Goal: Task Accomplishment & Management: Use online tool/utility

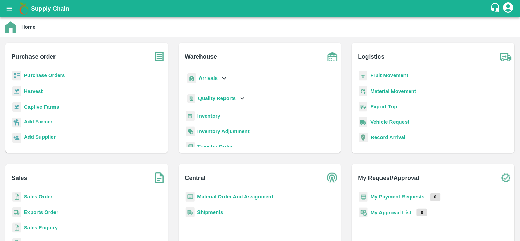
click at [386, 77] on b "Fruit Movement" at bounding box center [389, 75] width 38 height 5
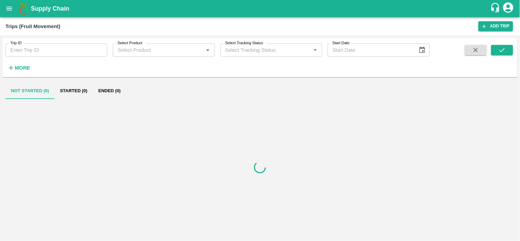
click at [10, 8] on icon "open drawer" at bounding box center [10, 9] width 6 height 4
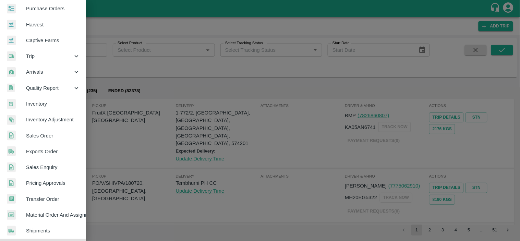
scroll to position [149, 0]
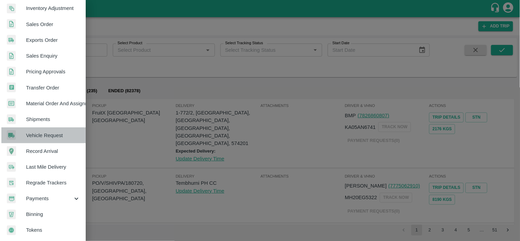
click at [49, 132] on span "Vehicle Request" at bounding box center [53, 136] width 54 height 8
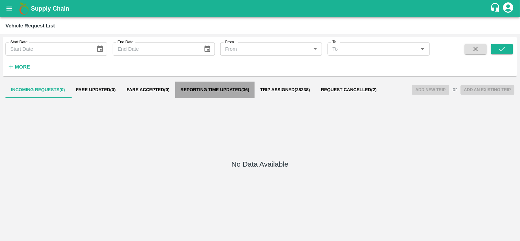
click at [217, 89] on span "Reporting Time Updated ( 36 )" at bounding box center [215, 89] width 69 height 5
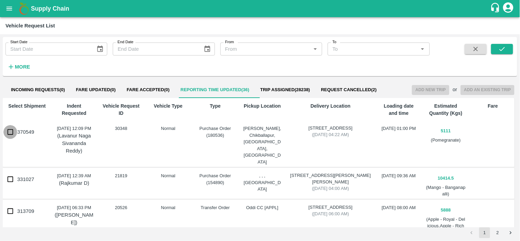
click at [9, 131] on input "370549" at bounding box center [10, 132] width 14 height 14
checkbox input "true"
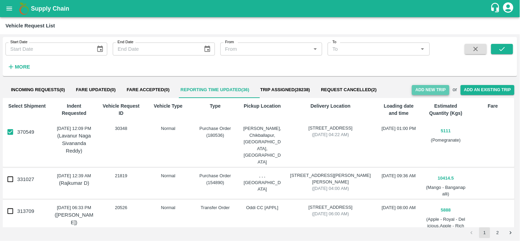
click at [426, 90] on button "Add New Trip" at bounding box center [430, 90] width 37 height 10
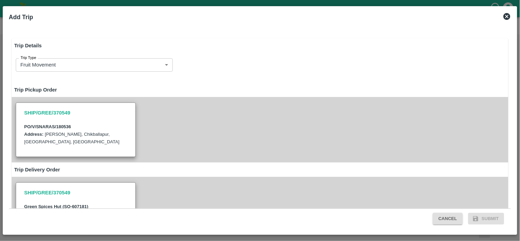
type input "5111"
type input "Normal"
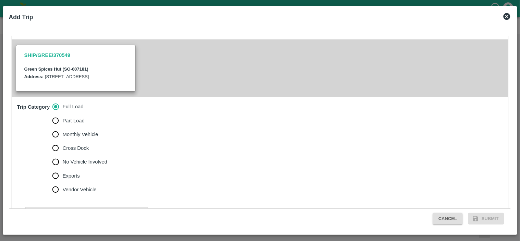
scroll to position [268, 0]
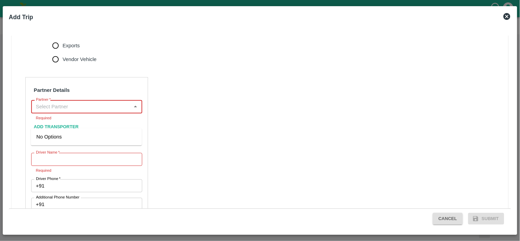
click at [89, 111] on input "Partner   *" at bounding box center [81, 106] width 96 height 9
click at [66, 145] on div "Ganesh Mohan Marathe -Sillod , Jalgaon-9922978114(Transporter)" at bounding box center [86, 140] width 100 height 15
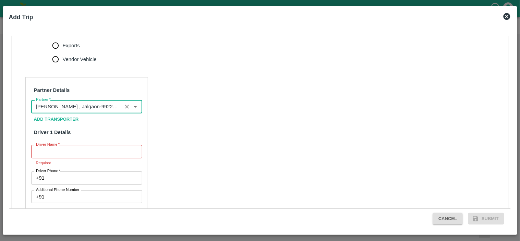
type input "Ganesh Mohan Marathe -Sillod , Jalgaon-9922978114(Transporter)"
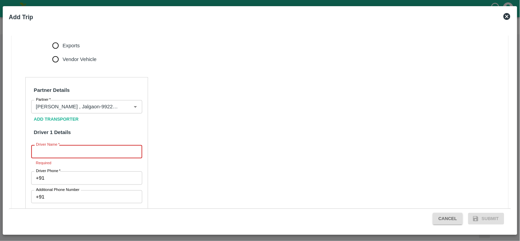
click at [63, 158] on input "Driver Name   *" at bounding box center [86, 151] width 111 height 13
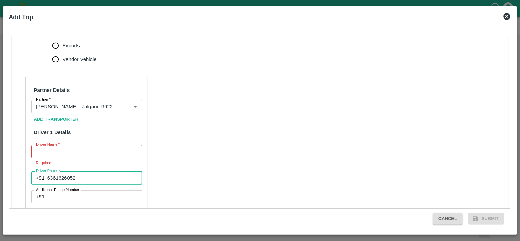
type input "6361626052"
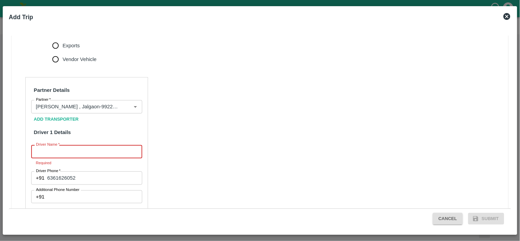
click at [52, 158] on input "Driver Name   *" at bounding box center [86, 151] width 111 height 13
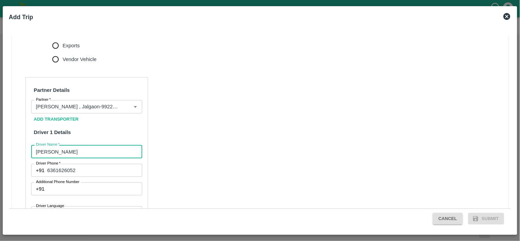
type input "Sohil"
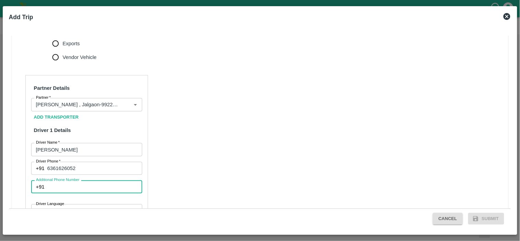
scroll to position [374, 0]
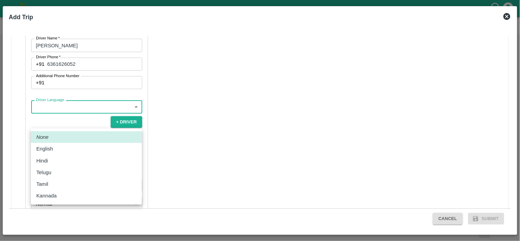
click at [69, 119] on body "Supply Chain Vehicle Request List Start Date Start Date End Date End Date From …" at bounding box center [260, 120] width 520 height 241
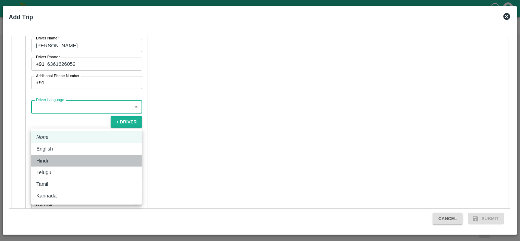
click at [48, 160] on div "Hindi" at bounding box center [43, 161] width 15 height 8
type input "hi"
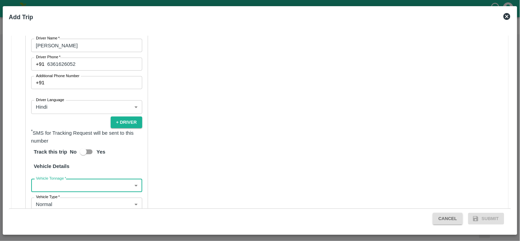
scroll to position [472, 0]
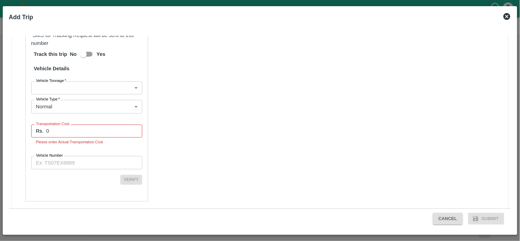
click at [64, 83] on span "*" at bounding box center [65, 80] width 2 height 4
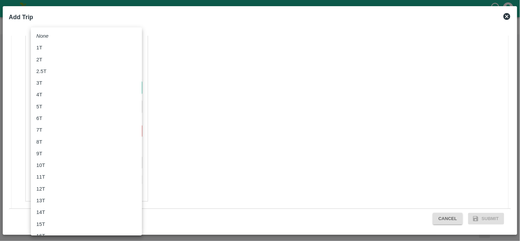
click at [64, 101] on body "Supply Chain Vehicle Request List Start Date Start Date End Date End Date From …" at bounding box center [260, 120] width 520 height 241
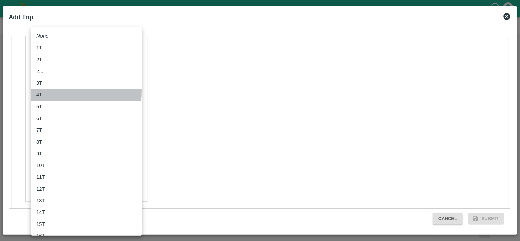
click at [46, 91] on div "4T" at bounding box center [86, 95] width 100 height 8
click at [87, 105] on body "Supply Chain Vehicle Request List Start Date Start Date End Date End Date From …" at bounding box center [260, 120] width 520 height 241
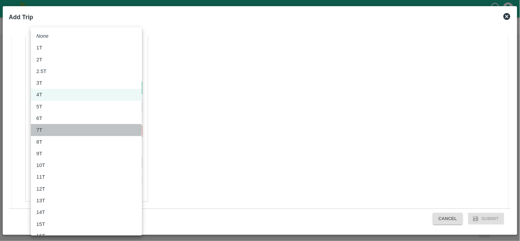
click at [42, 129] on div "7T" at bounding box center [40, 130] width 9 height 8
type input "7000"
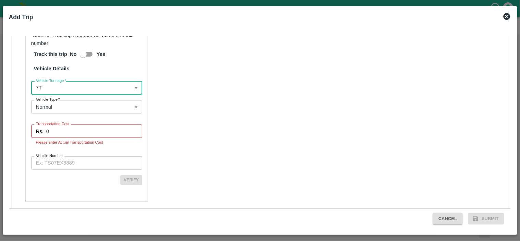
click at [66, 137] on input "0" at bounding box center [94, 130] width 96 height 13
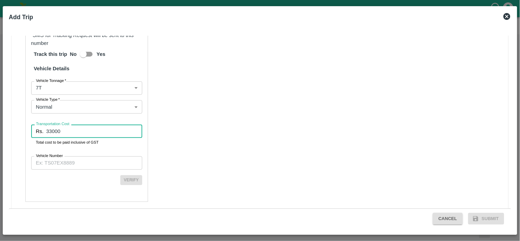
type input "33000"
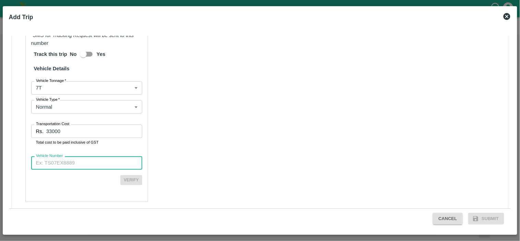
click at [59, 169] on input "Vehicle Number" at bounding box center [86, 162] width 111 height 13
type input "KA31A2224"
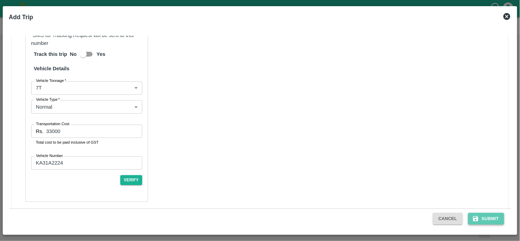
click at [490, 221] on button "Submit" at bounding box center [486, 219] width 36 height 12
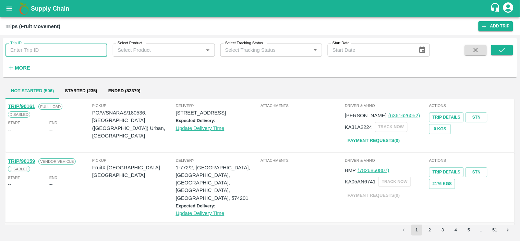
click at [25, 54] on input "Trip ID" at bounding box center [56, 50] width 102 height 13
type input "8"
type input "90064"
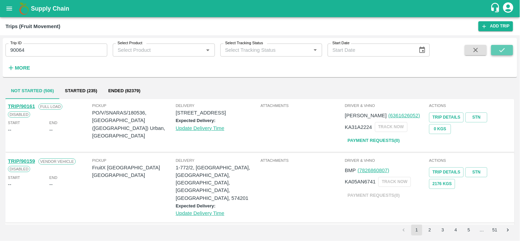
click at [502, 53] on icon "submit" at bounding box center [502, 50] width 8 height 8
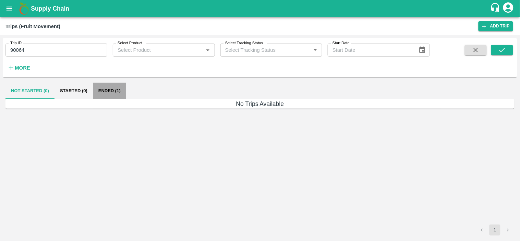
click at [118, 87] on button "Ended (1)" at bounding box center [109, 91] width 33 height 16
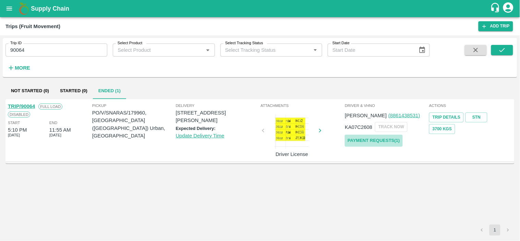
click at [374, 142] on link "Payment Requests( 1 )" at bounding box center [374, 141] width 58 height 12
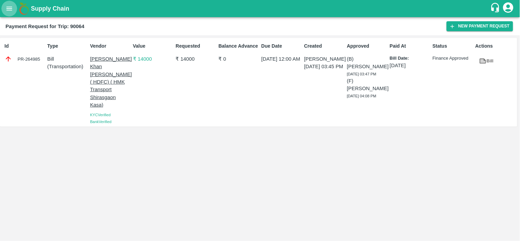
click at [6, 14] on button "open drawer" at bounding box center [9, 9] width 16 height 16
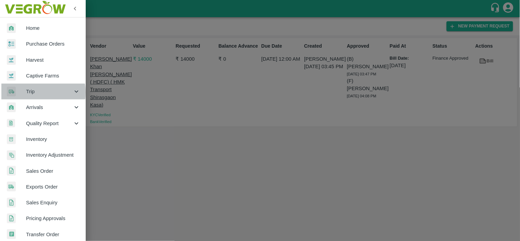
click at [30, 93] on span "Trip" at bounding box center [49, 92] width 47 height 8
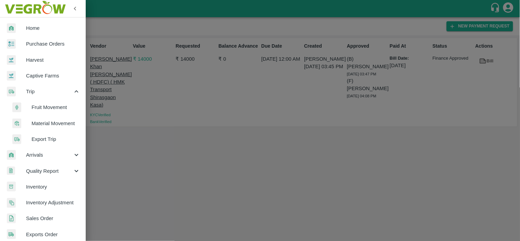
click at [46, 107] on span "Fruit Movement" at bounding box center [56, 107] width 49 height 8
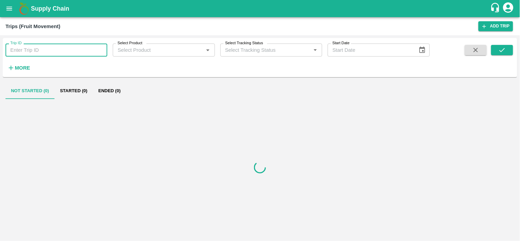
click at [65, 52] on input "Trip ID" at bounding box center [56, 50] width 102 height 13
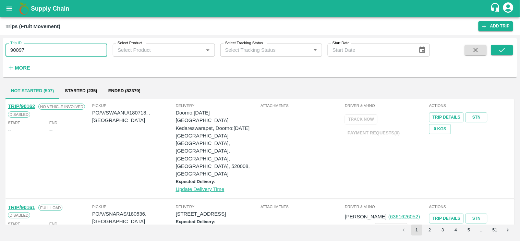
type input "90097"
click at [515, 47] on div "Trip ID 90097 Trip ID Select Product Select Product   * Select Tracking Status …" at bounding box center [260, 58] width 514 height 34
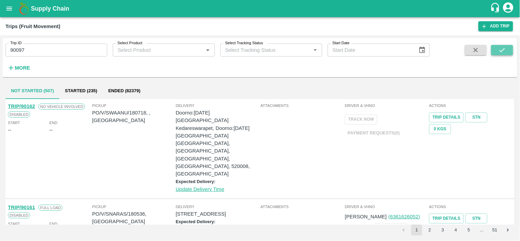
click at [507, 49] on button "submit" at bounding box center [502, 50] width 22 height 10
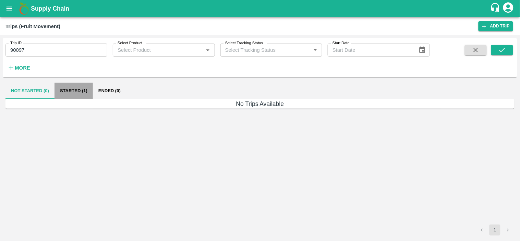
click at [67, 91] on button "Started (1)" at bounding box center [73, 91] width 38 height 16
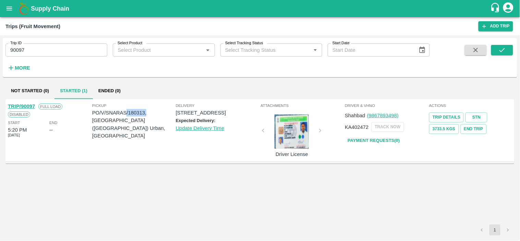
drag, startPoint x: 146, startPoint y: 112, endPoint x: 127, endPoint y: 112, distance: 18.8
click at [127, 112] on p "PO/V/SNARAS/180313, Bengaluru (Bangalore) Urban, Karnataka" at bounding box center [134, 124] width 84 height 31
copy p "/180313,"
click at [25, 104] on link "TRIP/90097" at bounding box center [21, 105] width 27 height 5
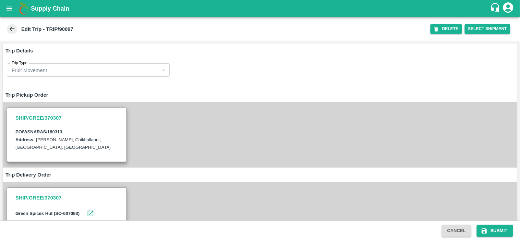
click at [147, 141] on div "SHIP/GREE/370307 PO/V/SNARAS/180313 Address: Jataru Hosahalli, Chikballapur, Ch…" at bounding box center [260, 134] width 514 height 65
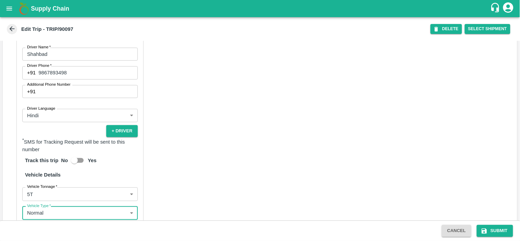
scroll to position [472, 0]
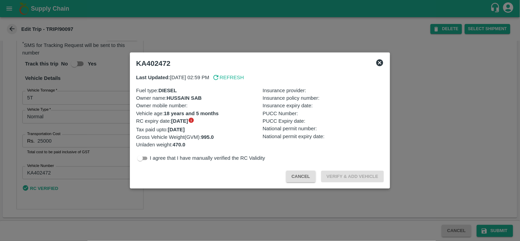
click at [382, 63] on icon at bounding box center [379, 62] width 7 height 7
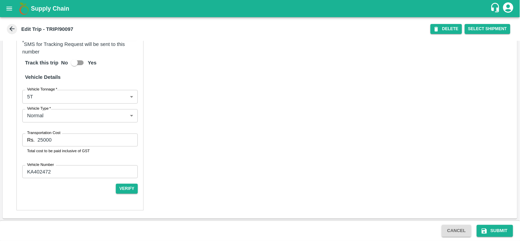
click at [9, 27] on icon at bounding box center [12, 29] width 8 height 8
click at [13, 25] on icon at bounding box center [12, 29] width 8 height 8
click at [9, 13] on button "open drawer" at bounding box center [9, 9] width 16 height 16
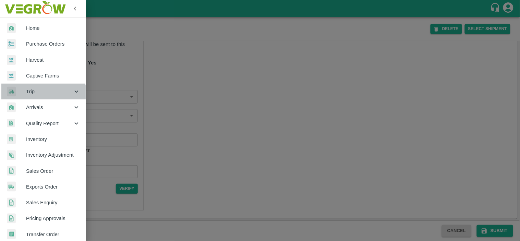
click at [40, 97] on div "Trip" at bounding box center [43, 92] width 86 height 16
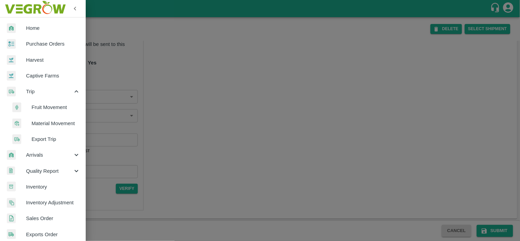
click at [49, 107] on span "Fruit Movement" at bounding box center [56, 107] width 49 height 8
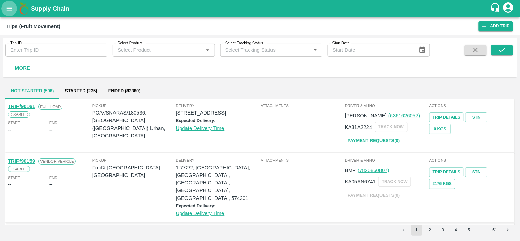
click at [9, 6] on icon "open drawer" at bounding box center [9, 9] width 8 height 8
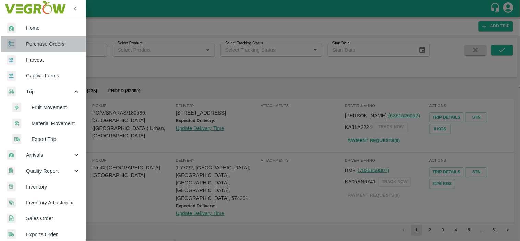
click at [53, 39] on link "Purchase Orders" at bounding box center [43, 44] width 86 height 16
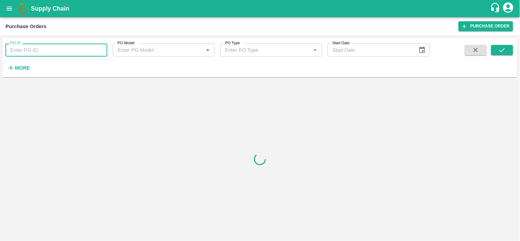
click at [40, 47] on input "PO ID" at bounding box center [56, 50] width 102 height 13
paste input "/180313,"
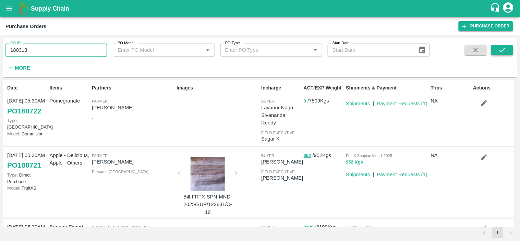
type input "180313"
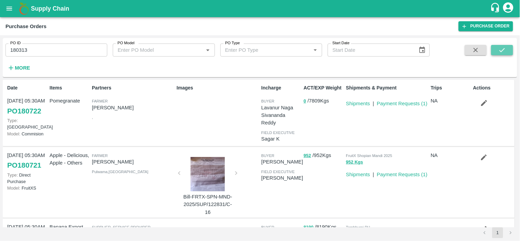
click at [508, 48] on button "submit" at bounding box center [502, 50] width 22 height 10
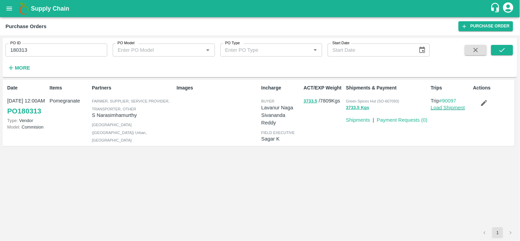
click at [437, 107] on link "Load Shipment" at bounding box center [448, 107] width 34 height 5
click at [12, 5] on icon "open drawer" at bounding box center [9, 9] width 8 height 8
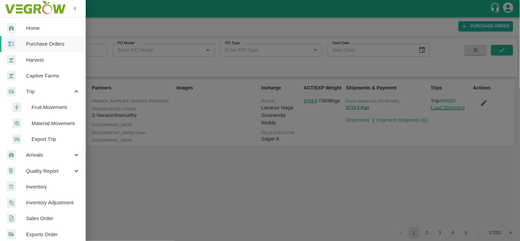
click at [46, 106] on span "Fruit Movement" at bounding box center [56, 107] width 49 height 8
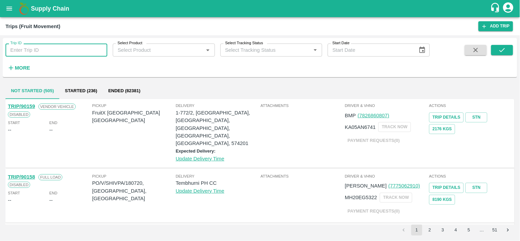
click at [49, 47] on input "Trip ID" at bounding box center [56, 50] width 102 height 13
type input "90087"
click at [501, 46] on div "Trip ID 90087 Trip ID Select Product Select Product   * Select Tracking Status …" at bounding box center [260, 58] width 514 height 34
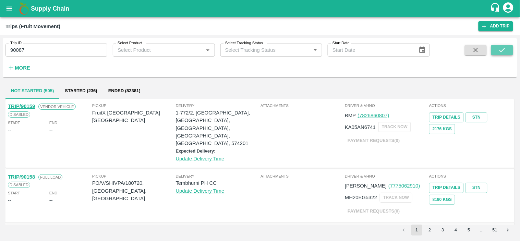
click at [501, 46] on icon "submit" at bounding box center [502, 50] width 8 height 8
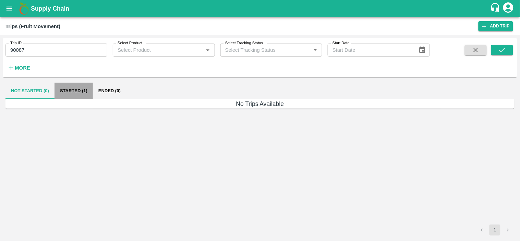
click at [80, 83] on button "Started (1)" at bounding box center [73, 91] width 38 height 16
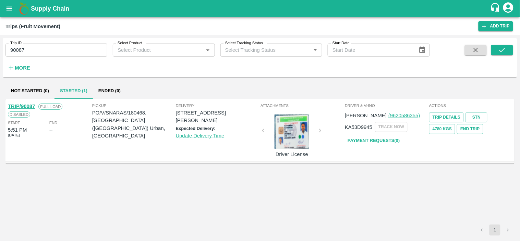
click at [19, 107] on link "TRIP/90087" at bounding box center [21, 105] width 27 height 5
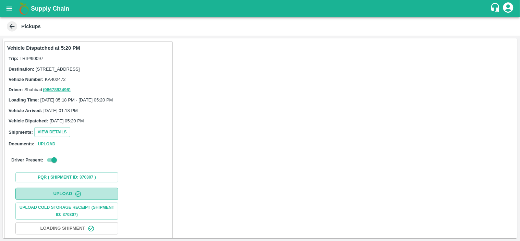
click at [79, 197] on icon "button" at bounding box center [78, 194] width 7 height 7
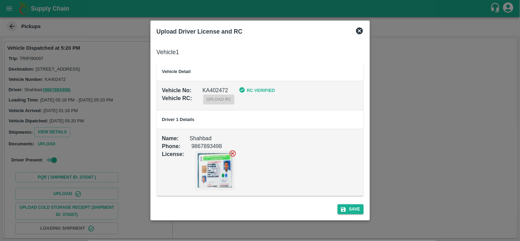
click at [359, 29] on icon at bounding box center [359, 30] width 7 height 7
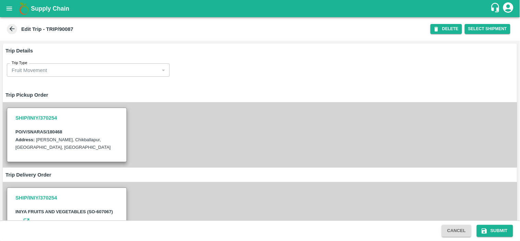
click at [228, 150] on div "SHIP/INIY/370254 PO/V/SNARAS/180468 Address: [GEOGRAPHIC_DATA], [GEOGRAPHIC_DAT…" at bounding box center [260, 134] width 514 height 65
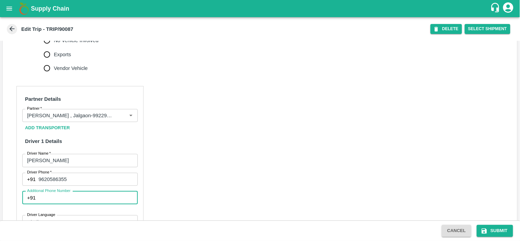
scroll to position [382, 0]
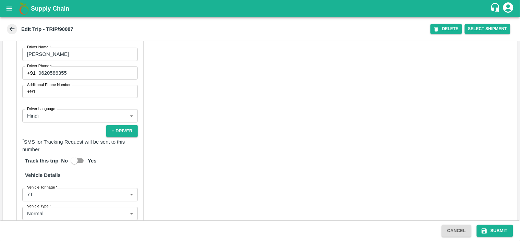
click at [13, 29] on icon at bounding box center [12, 29] width 8 height 8
click at [14, 31] on icon at bounding box center [12, 29] width 8 height 8
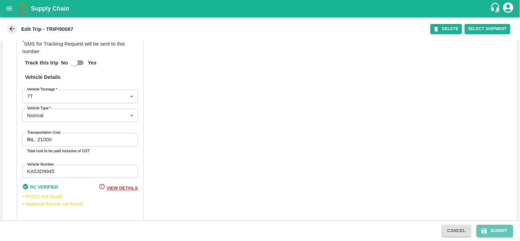
click at [502, 233] on button "Submit" at bounding box center [495, 231] width 36 height 12
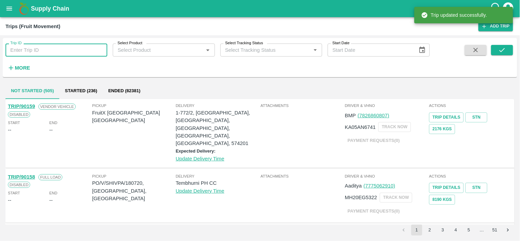
click at [47, 53] on input "Trip ID" at bounding box center [56, 50] width 102 height 13
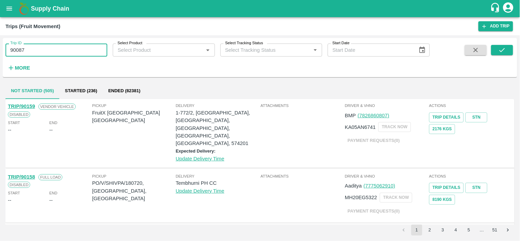
type input "90087"
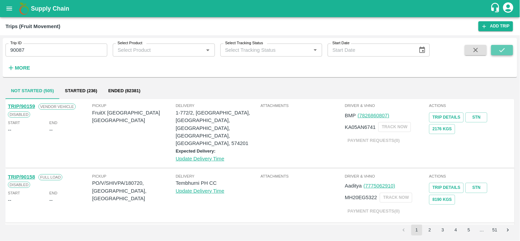
click at [498, 51] on button "submit" at bounding box center [502, 50] width 22 height 10
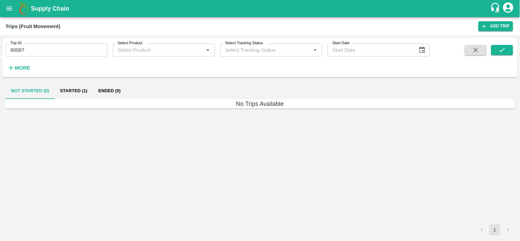
click at [68, 100] on h6 "No Trips Available" at bounding box center [259, 104] width 509 height 10
click at [71, 94] on button "Started (1)" at bounding box center [73, 91] width 38 height 16
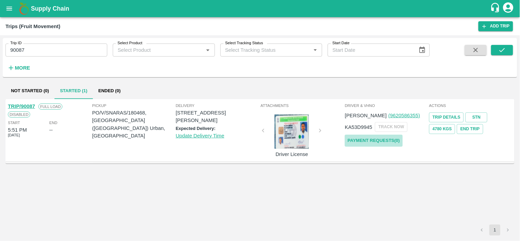
click at [388, 138] on link "Payment Requests( 0 )" at bounding box center [374, 141] width 58 height 12
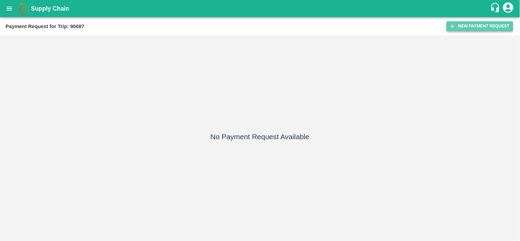
click at [477, 25] on button "New Payment Request" at bounding box center [480, 26] width 66 height 10
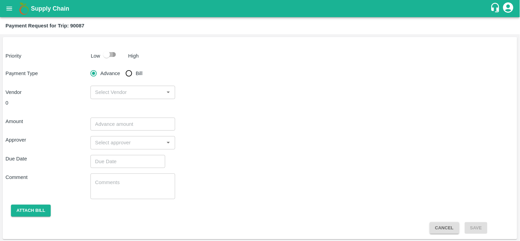
click at [112, 53] on input "checkbox" at bounding box center [106, 54] width 39 height 13
checkbox input "true"
drag, startPoint x: 122, startPoint y: 64, endPoint x: 131, endPoint y: 75, distance: 14.1
click at [131, 75] on div "Priority Low High Payment Type Advance Bill Vendor ​ 0 Amount ​ Approver ​ Due …" at bounding box center [260, 138] width 514 height 202
click at [131, 75] on input "Bill" at bounding box center [129, 73] width 14 height 14
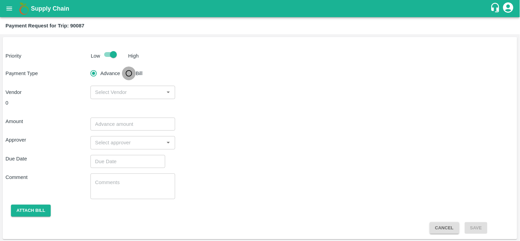
radio input "true"
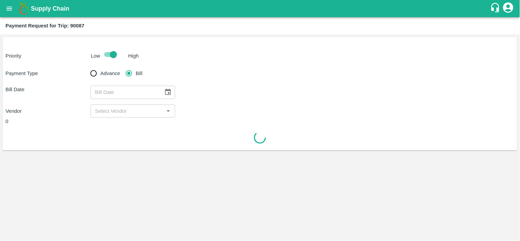
type input "DD/MM/YYYY"
click at [127, 94] on input "DD/MM/YYYY" at bounding box center [124, 92] width 68 height 13
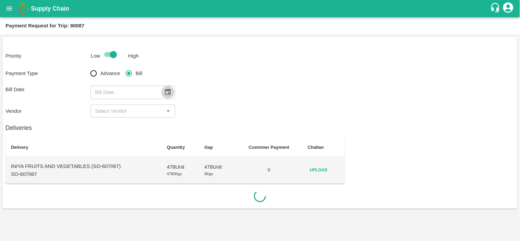
click at [168, 96] on icon "Choose date" at bounding box center [168, 92] width 8 height 8
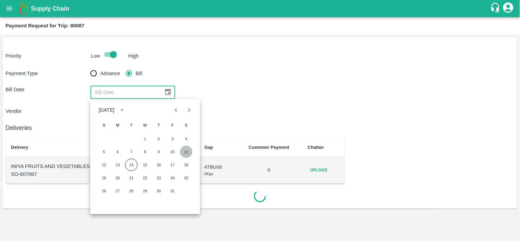
click at [190, 150] on button "11" at bounding box center [186, 152] width 12 height 12
type input "11/10/2025"
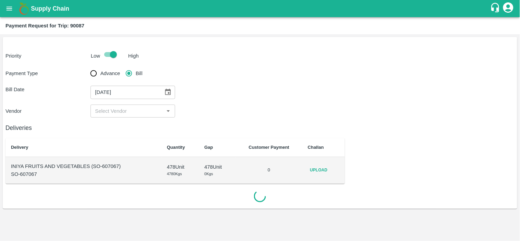
click at [134, 112] on input "input" at bounding box center [128, 111] width 70 height 9
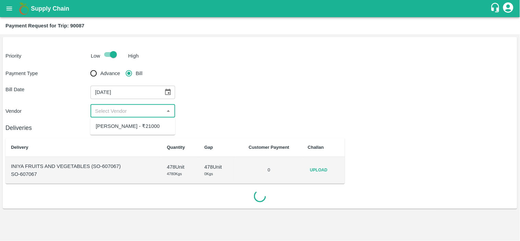
click at [112, 129] on div "Ganesh Mohan Marathe - ₹21000" at bounding box center [128, 126] width 64 height 8
type input "Ganesh Mohan Marathe - ₹21000"
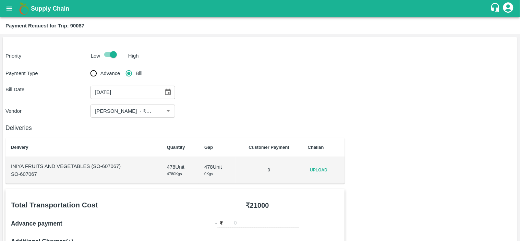
click at [321, 165] on td "Upload" at bounding box center [323, 170] width 42 height 27
click at [319, 167] on span "Upload" at bounding box center [319, 170] width 22 height 10
click at [0, 0] on input "Upload" at bounding box center [0, 0] width 0 height 0
click at [329, 168] on span "Upload" at bounding box center [319, 170] width 22 height 10
click at [0, 0] on input "Upload" at bounding box center [0, 0] width 0 height 0
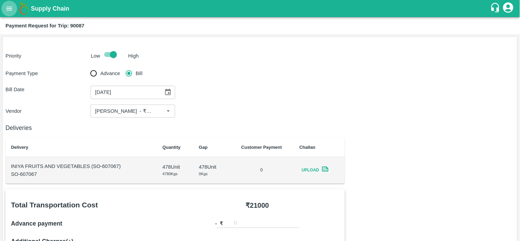
click at [11, 13] on button "open drawer" at bounding box center [9, 9] width 16 height 16
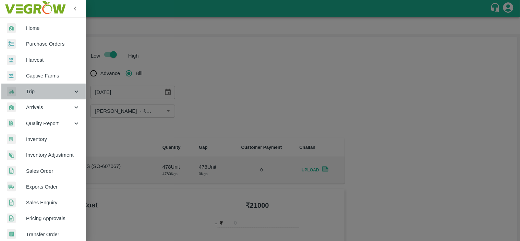
click at [46, 88] on span "Trip" at bounding box center [49, 92] width 47 height 8
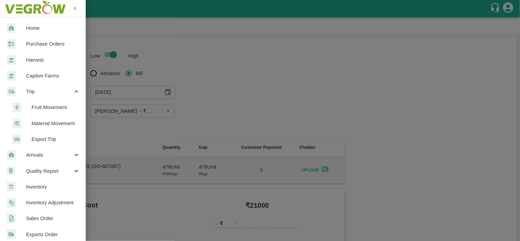
click at [52, 110] on span "Fruit Movement" at bounding box center [56, 107] width 49 height 8
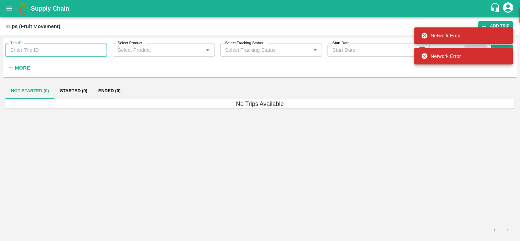
click at [48, 56] on input "Trip ID" at bounding box center [56, 50] width 102 height 13
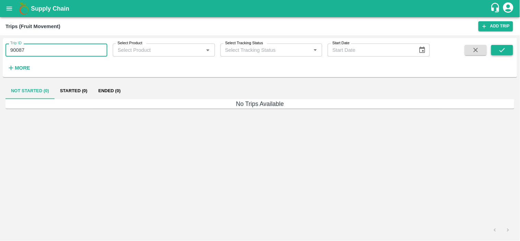
type input "90087"
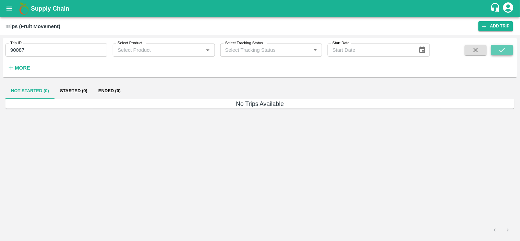
click at [500, 49] on icon "submit" at bounding box center [502, 50] width 8 height 8
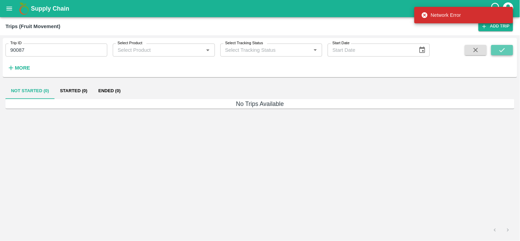
click at [498, 49] on button "submit" at bounding box center [502, 50] width 22 height 10
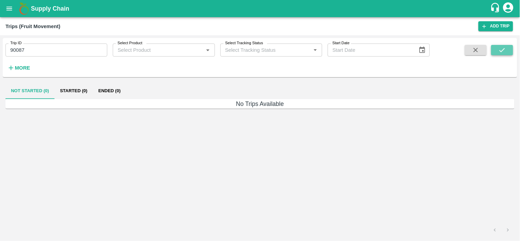
click at [505, 53] on icon "submit" at bounding box center [502, 50] width 8 height 8
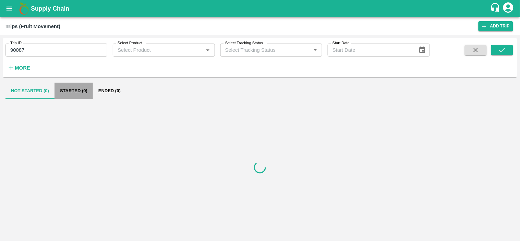
click at [66, 87] on button "Started (0)" at bounding box center [73, 91] width 38 height 16
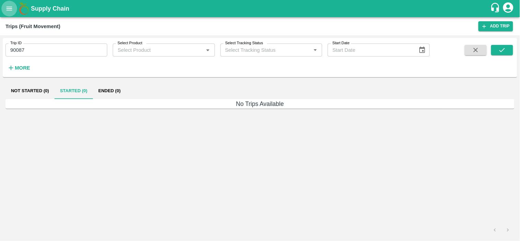
click at [11, 11] on icon "open drawer" at bounding box center [9, 9] width 8 height 8
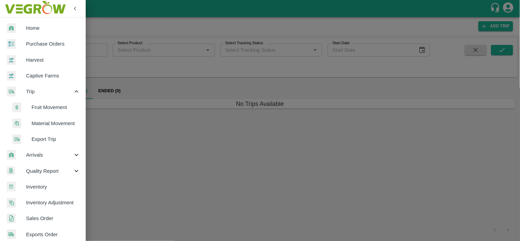
click at [46, 105] on span "Fruit Movement" at bounding box center [56, 107] width 49 height 8
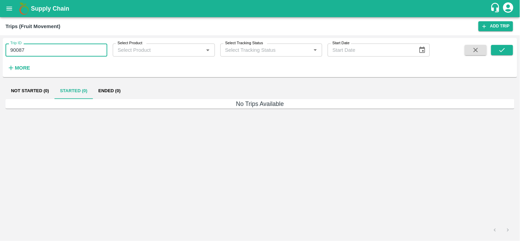
click at [40, 48] on input "90087" at bounding box center [56, 50] width 102 height 13
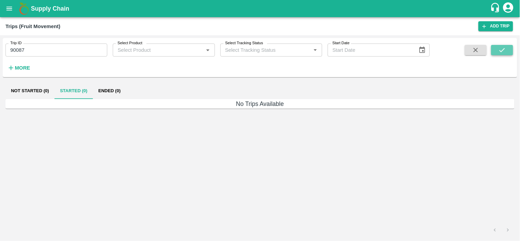
click at [502, 52] on icon "submit" at bounding box center [502, 50] width 8 height 8
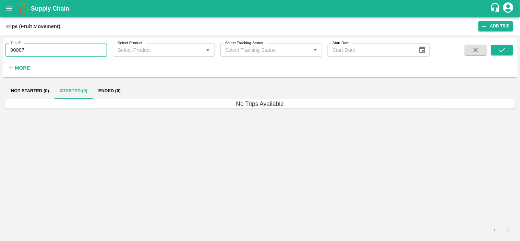
click at [48, 52] on input "90087" at bounding box center [56, 50] width 102 height 13
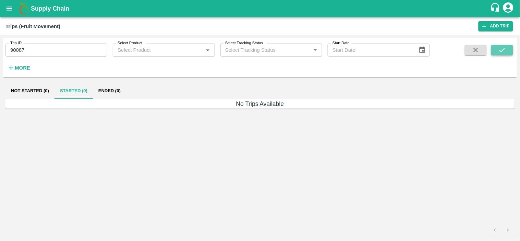
click at [503, 53] on icon "submit" at bounding box center [502, 50] width 8 height 8
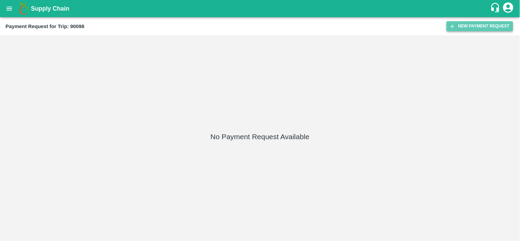
click at [481, 23] on button "New Payment Request" at bounding box center [480, 26] width 66 height 10
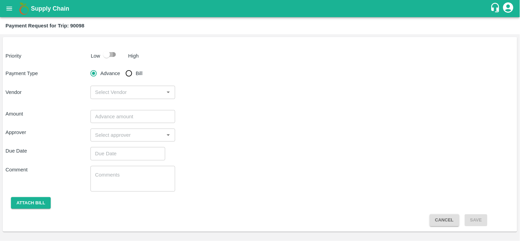
click at [109, 55] on input "checkbox" at bounding box center [106, 54] width 39 height 13
checkbox input "true"
click at [132, 71] on input "Bill" at bounding box center [129, 73] width 14 height 14
radio input "true"
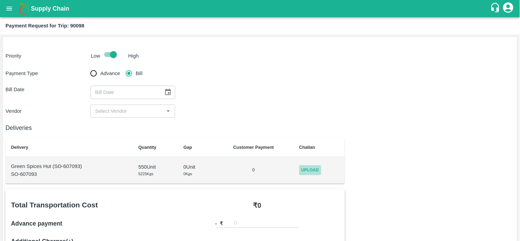
click at [317, 172] on span "Upload" at bounding box center [310, 170] width 22 height 10
click at [0, 0] on input "Upload" at bounding box center [0, 0] width 0 height 0
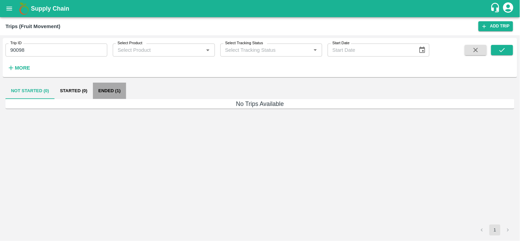
click at [98, 88] on button "Ended (1)" at bounding box center [109, 91] width 33 height 16
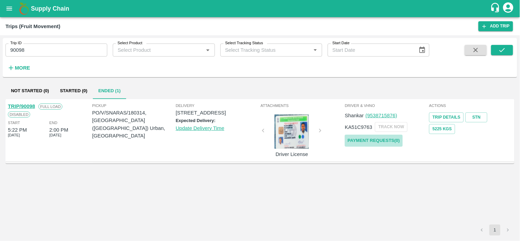
click at [385, 141] on link "Payment Requests( 0 )" at bounding box center [374, 141] width 58 height 12
click at [10, 11] on icon "open drawer" at bounding box center [9, 9] width 8 height 8
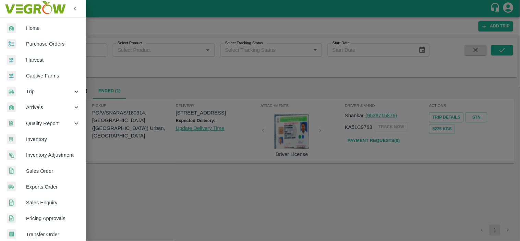
click at [152, 77] on div at bounding box center [260, 120] width 520 height 241
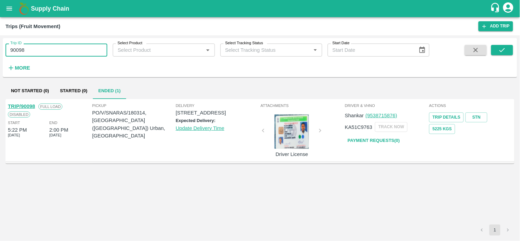
drag, startPoint x: 61, startPoint y: 47, endPoint x: 0, endPoint y: 44, distance: 61.1
click at [0, 44] on div "Trip ID 90098 Trip ID Select Product Select Product   * Select Tracking Status …" at bounding box center [260, 138] width 520 height 206
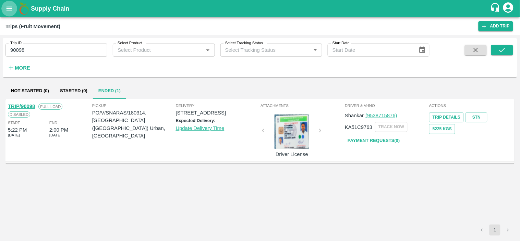
click at [9, 5] on icon "open drawer" at bounding box center [9, 9] width 8 height 8
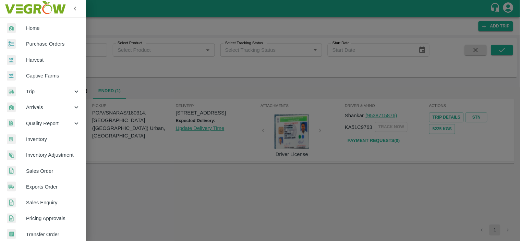
click at [232, 88] on div at bounding box center [260, 120] width 520 height 241
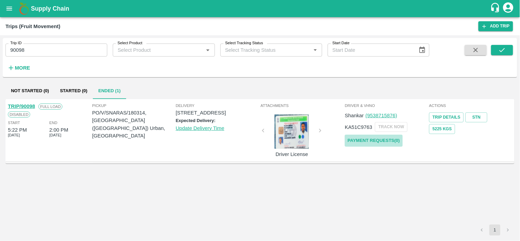
click at [388, 139] on link "Payment Requests( 0 )" at bounding box center [374, 141] width 58 height 12
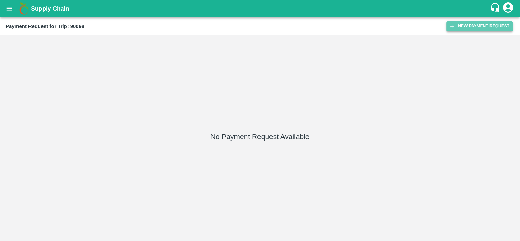
click at [469, 22] on button "New Payment Request" at bounding box center [480, 26] width 66 height 10
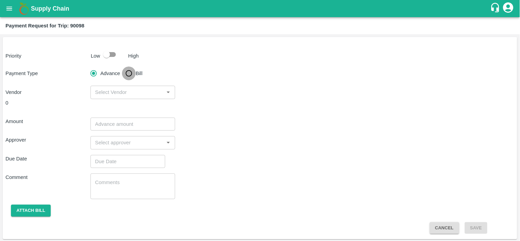
click at [130, 75] on input "Bill" at bounding box center [129, 73] width 14 height 14
radio input "true"
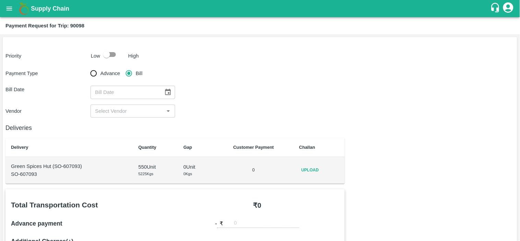
click at [321, 167] on div "Upload" at bounding box center [319, 170] width 40 height 10
click at [310, 169] on span "Upload" at bounding box center [310, 170] width 22 height 10
click at [0, 0] on input "Upload" at bounding box center [0, 0] width 0 height 0
click at [96, 73] on input "Advance" at bounding box center [94, 73] width 14 height 14
radio input "true"
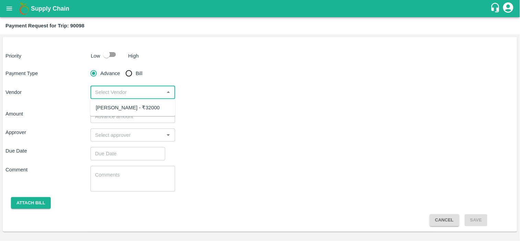
click at [127, 97] on input "input" at bounding box center [128, 92] width 70 height 9
click at [104, 113] on div "[PERSON_NAME] - ₹32000" at bounding box center [132, 108] width 85 height 12
type input "Ganesh Mohan Marathe - ₹32000"
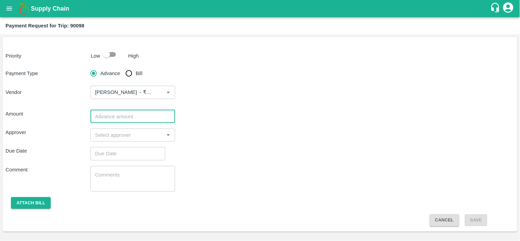
click at [104, 121] on input "number" at bounding box center [132, 116] width 85 height 13
type input "16000"
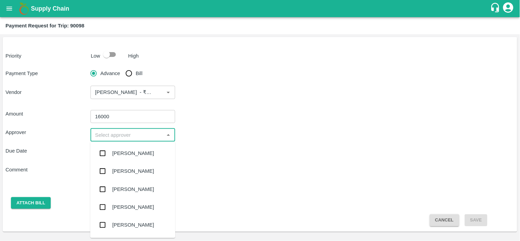
click at [114, 132] on input "input" at bounding box center [128, 135] width 70 height 9
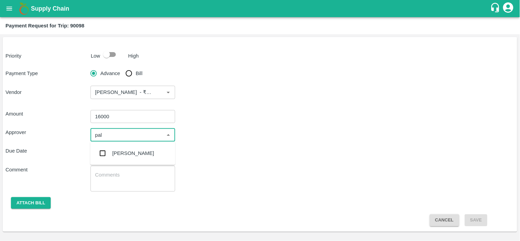
type input "palw"
click at [127, 154] on div "Palwinder Singh" at bounding box center [133, 153] width 42 height 8
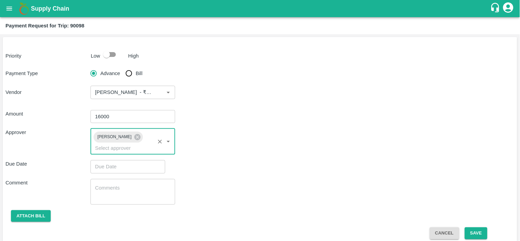
type input "DD/MM/YYYY hh:mm aa"
click at [112, 169] on input "DD/MM/YYYY hh:mm aa" at bounding box center [125, 166] width 70 height 13
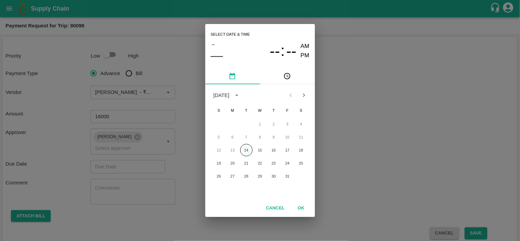
click at [248, 149] on button "14" at bounding box center [246, 150] width 12 height 12
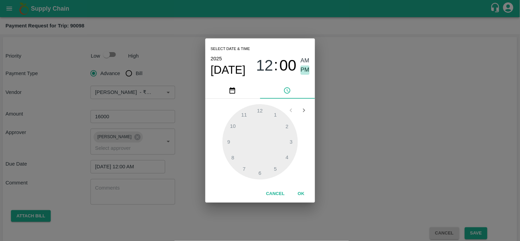
click at [305, 69] on span "PM" at bounding box center [305, 69] width 9 height 9
click at [261, 172] on div at bounding box center [259, 141] width 75 height 75
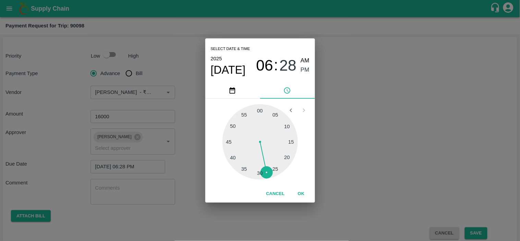
drag, startPoint x: 261, startPoint y: 172, endPoint x: 299, endPoint y: 196, distance: 44.5
click at [299, 196] on div "Select date & time 2025 Oct 14 06 : 28 AM PM 05 10 15 20 25 30 35 40 45 50 55 0…" at bounding box center [260, 120] width 110 height 164
click at [299, 196] on button "OK" at bounding box center [301, 194] width 22 height 12
type input "14/10/2025 06:30 PM"
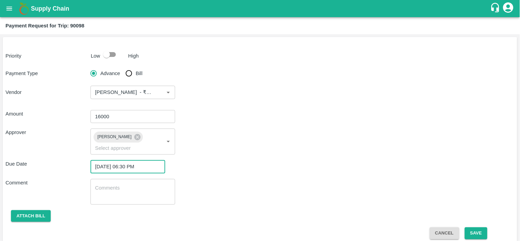
click at [243, 190] on div "Comment x ​" at bounding box center [259, 192] width 509 height 26
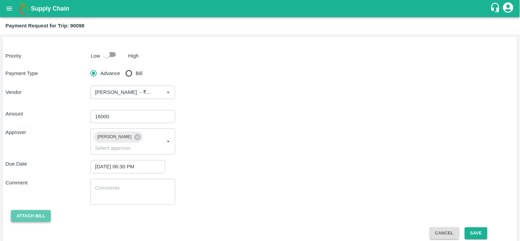
click at [28, 217] on button "Attach bill" at bounding box center [31, 216] width 40 height 12
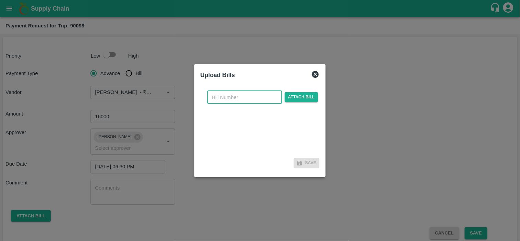
click at [242, 98] on input "text" at bounding box center [244, 97] width 75 height 13
type input "1"
type input "418"
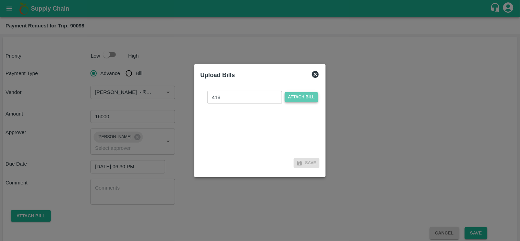
click at [305, 97] on span "Attach bill" at bounding box center [302, 97] width 34 height 10
click at [0, 0] on input "Attach bill" at bounding box center [0, 0] width 0 height 0
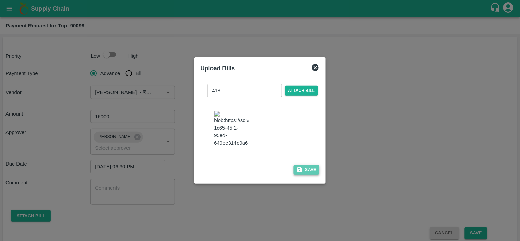
click at [304, 172] on button "Save" at bounding box center [307, 170] width 26 height 10
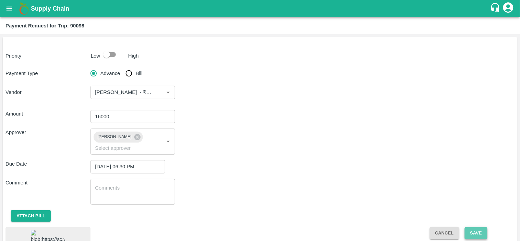
click at [474, 235] on button "Save" at bounding box center [476, 233] width 23 height 12
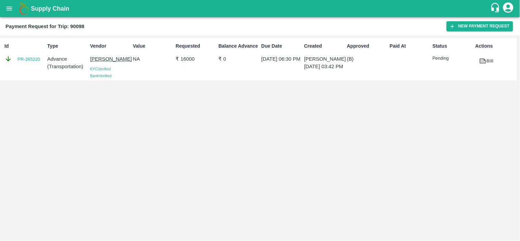
click at [6, 16] on div "Supply Chain" at bounding box center [260, 8] width 520 height 17
click at [10, 8] on icon "open drawer" at bounding box center [10, 9] width 6 height 4
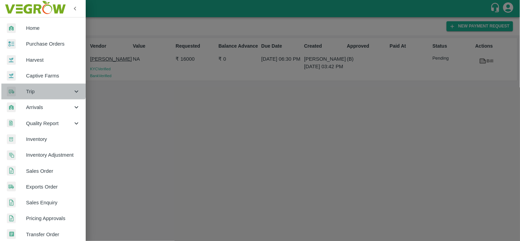
click at [37, 84] on div "Trip" at bounding box center [43, 92] width 86 height 16
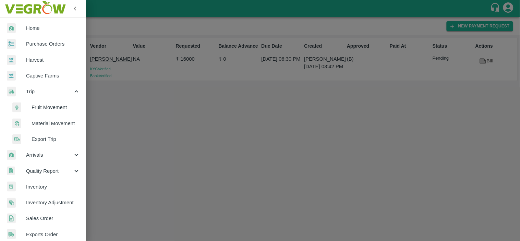
click at [48, 104] on span "Fruit Movement" at bounding box center [56, 107] width 49 height 8
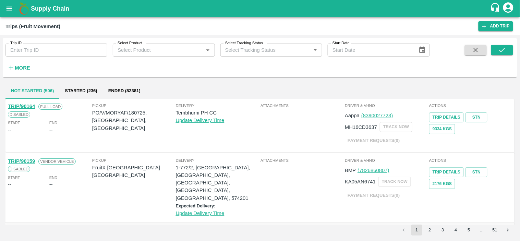
drag, startPoint x: 49, startPoint y: 59, endPoint x: 42, endPoint y: 50, distance: 12.0
click at [42, 50] on div "Trip ID Trip ID Select Product Select Product   * Select Tracking Status Select…" at bounding box center [215, 56] width 430 height 36
click at [42, 50] on input "Trip ID" at bounding box center [56, 50] width 102 height 13
type input "90087"
click at [502, 47] on icon "submit" at bounding box center [502, 50] width 8 height 8
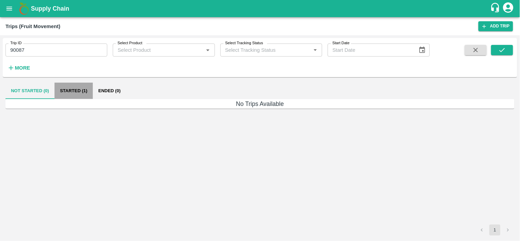
click at [70, 86] on button "Started (1)" at bounding box center [73, 91] width 38 height 16
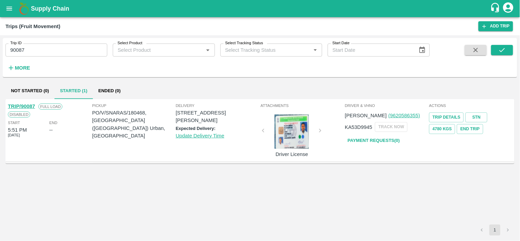
click at [8, 6] on icon "open drawer" at bounding box center [9, 9] width 8 height 8
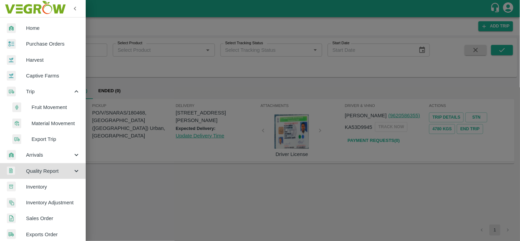
scroll to position [162, 0]
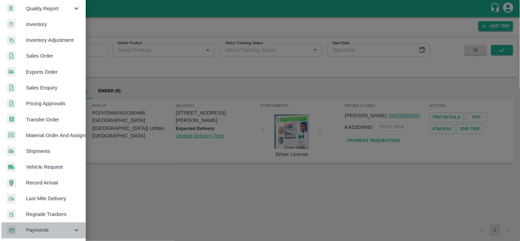
click at [46, 223] on div "Payments" at bounding box center [43, 230] width 86 height 16
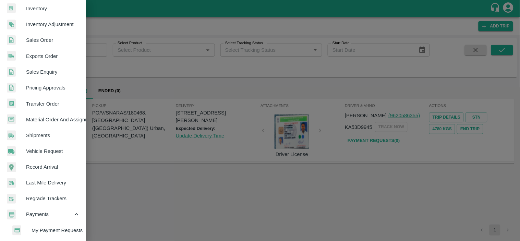
scroll to position [194, 0]
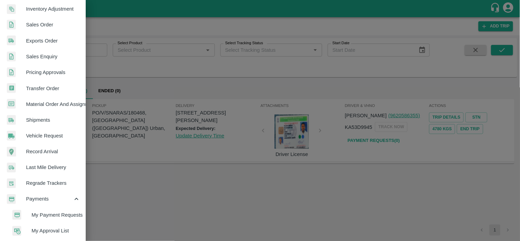
click at [63, 212] on span "My Payment Requests" at bounding box center [56, 215] width 49 height 8
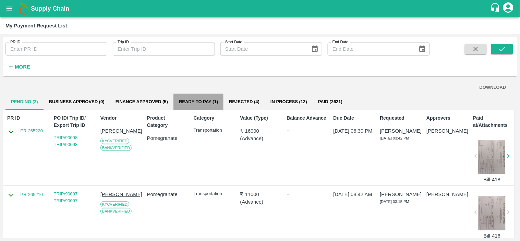
click at [194, 99] on button "Ready To Pay (1)" at bounding box center [198, 102] width 50 height 16
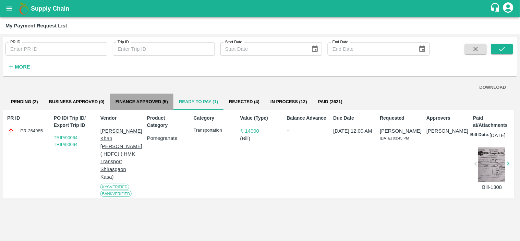
click at [156, 103] on button "Finance Approved (5)" at bounding box center [141, 102] width 63 height 16
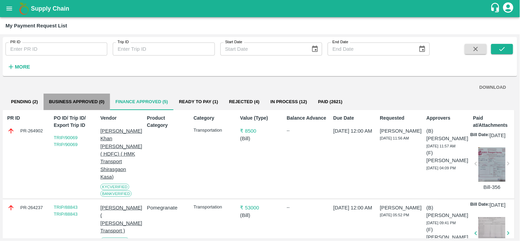
click at [84, 100] on button "Business Approved (0)" at bounding box center [77, 102] width 66 height 16
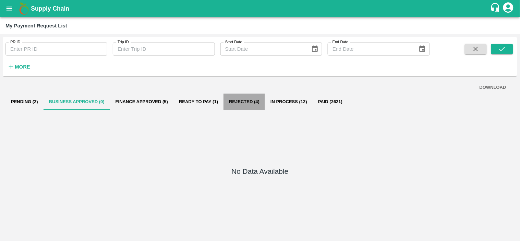
click at [259, 102] on button "Rejected (4)" at bounding box center [243, 102] width 41 height 16
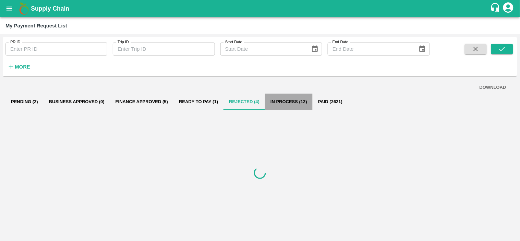
click at [295, 95] on button "In Process (12)" at bounding box center [289, 102] width 48 height 16
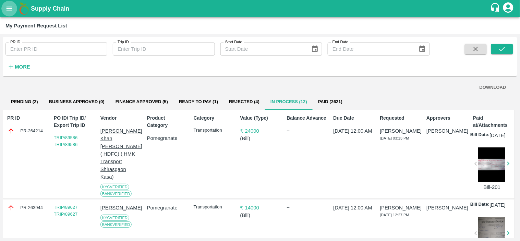
click at [10, 13] on button "open drawer" at bounding box center [9, 9] width 16 height 16
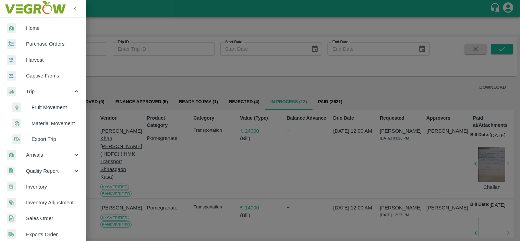
click at [35, 105] on span "Fruit Movement" at bounding box center [56, 107] width 49 height 8
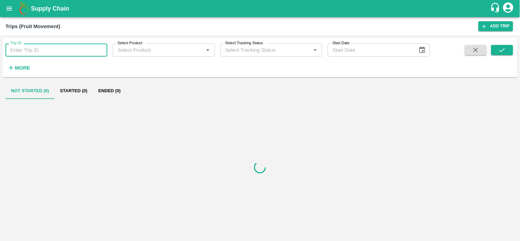
click at [52, 48] on input "Trip ID" at bounding box center [56, 50] width 102 height 13
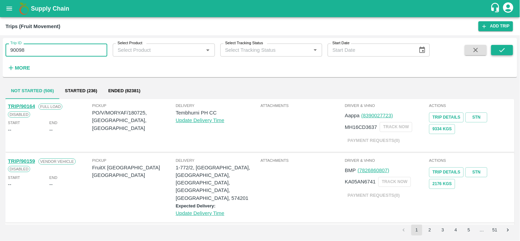
type input "90098"
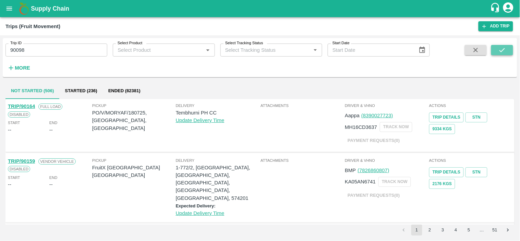
click at [511, 49] on button "submit" at bounding box center [502, 50] width 22 height 10
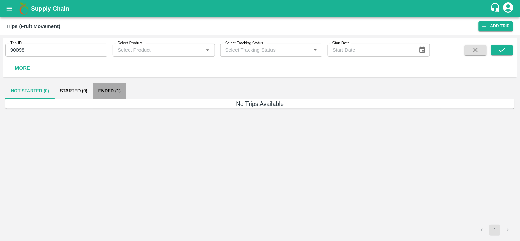
click at [118, 88] on button "Ended (1)" at bounding box center [109, 91] width 33 height 16
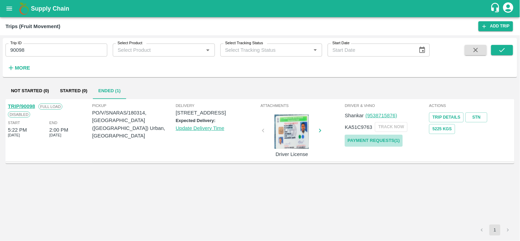
click at [377, 141] on link "Payment Requests( 1 )" at bounding box center [374, 141] width 58 height 12
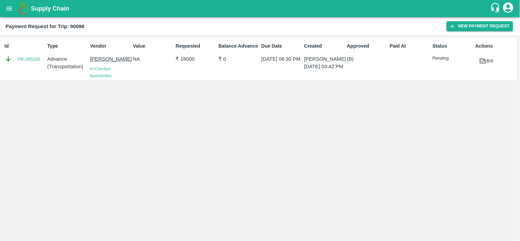
click at [260, 113] on div "Id PR-265220 Type Advance ( Transportation ) Vendor Ganesh [PERSON_NAME] KYC Ve…" at bounding box center [260, 138] width 520 height 206
drag, startPoint x: 11, startPoint y: 18, endPoint x: 4, endPoint y: 0, distance: 18.8
click at [4, 0] on div "Supply Chain Payment Request for Trip: 90098 New Payment Request Id PR-265220 T…" at bounding box center [260, 120] width 520 height 241
click at [4, 0] on div "Supply Chain" at bounding box center [260, 8] width 520 height 17
click at [9, 5] on icon "open drawer" at bounding box center [9, 9] width 8 height 8
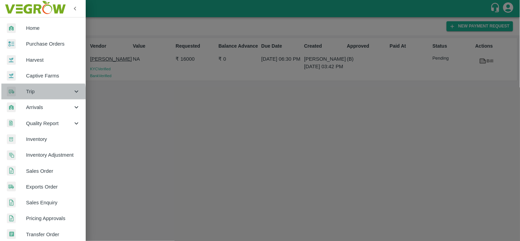
click at [33, 94] on span "Trip" at bounding box center [49, 92] width 47 height 8
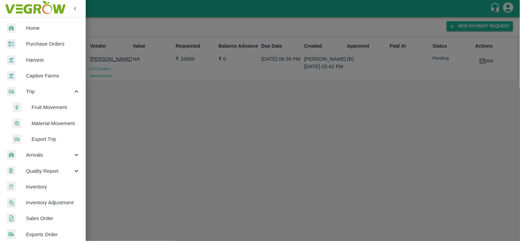
click at [66, 107] on span "Fruit Movement" at bounding box center [56, 107] width 49 height 8
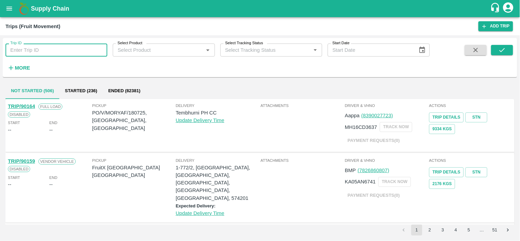
click at [33, 50] on input "Trip ID" at bounding box center [56, 50] width 102 height 13
type input "87789"
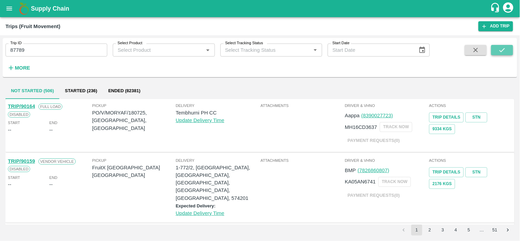
click at [510, 49] on button "submit" at bounding box center [502, 50] width 22 height 10
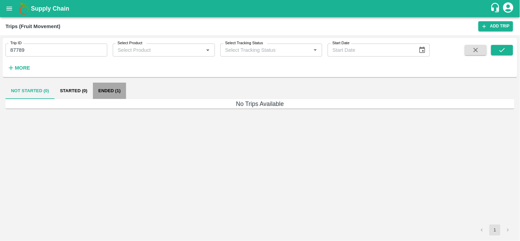
click at [106, 93] on button "Ended (1)" at bounding box center [109, 91] width 33 height 16
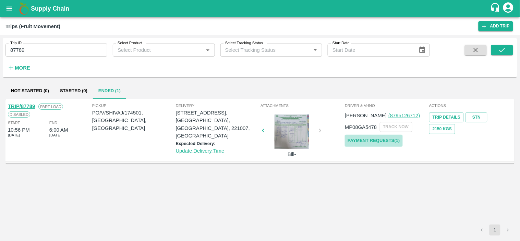
click at [371, 139] on link "Payment Requests( 1 )" at bounding box center [374, 141] width 58 height 12
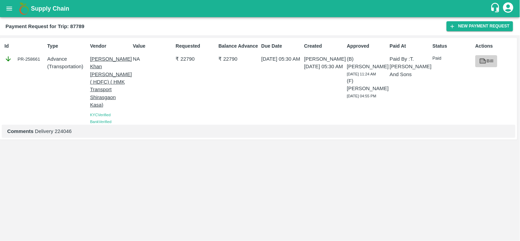
click at [484, 64] on icon at bounding box center [483, 61] width 8 height 8
click at [477, 29] on button "New Payment Request" at bounding box center [480, 26] width 66 height 10
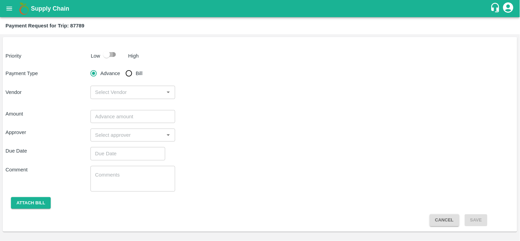
click at [106, 54] on input "checkbox" at bounding box center [106, 54] width 39 height 13
checkbox input "true"
click at [125, 73] on input "Bill" at bounding box center [129, 73] width 14 height 14
radio input "true"
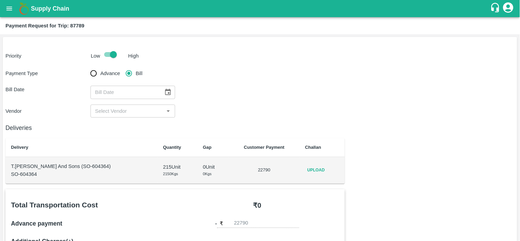
click at [314, 164] on td "Upload" at bounding box center [322, 170] width 45 height 27
click at [314, 168] on span "Upload" at bounding box center [316, 170] width 22 height 10
click at [0, 0] on input "Upload" at bounding box center [0, 0] width 0 height 0
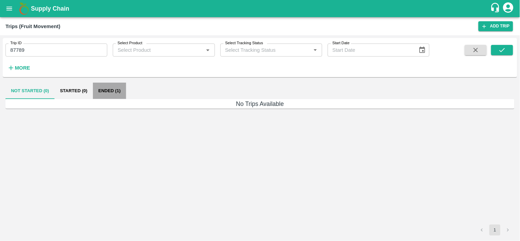
click at [109, 91] on button "Ended (1)" at bounding box center [109, 91] width 33 height 16
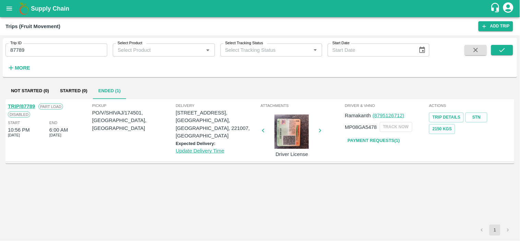
click at [387, 142] on link "Payment Requests( 1 )" at bounding box center [374, 141] width 58 height 12
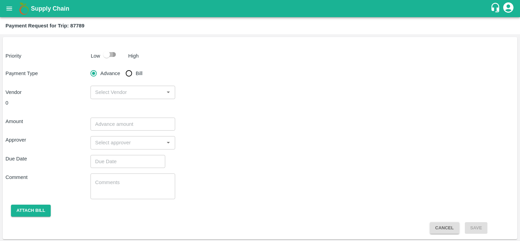
click at [109, 56] on input "checkbox" at bounding box center [106, 54] width 39 height 13
checkbox input "true"
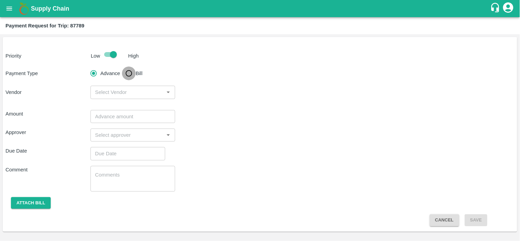
click at [128, 69] on input "Bill" at bounding box center [129, 73] width 14 height 14
radio input "true"
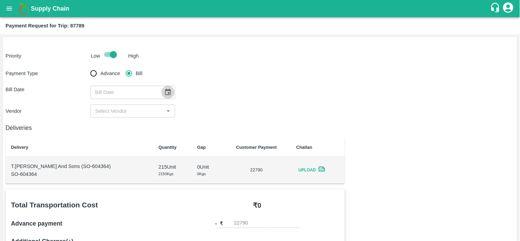
click at [164, 90] on icon "Choose date" at bounding box center [168, 92] width 8 height 8
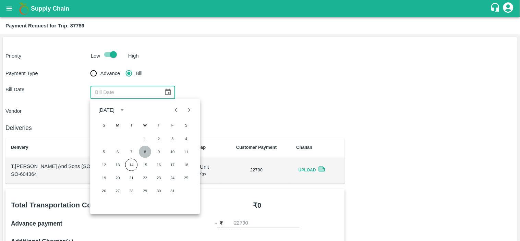
click at [147, 152] on button "8" at bounding box center [145, 152] width 12 height 12
type input "[DATE]"
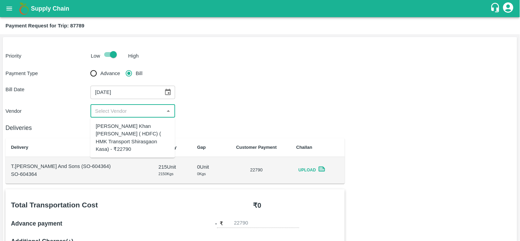
click at [129, 107] on input "input" at bounding box center [128, 111] width 70 height 9
click at [120, 130] on div "Azhar Ahmad Khan Aziz Ahmad ( HDFC) ( HMK Transport Shirasgaon Kasa) - ₹22790" at bounding box center [133, 137] width 74 height 31
type input "Azhar Ahmad Khan Aziz Ahmad ( HDFC) ( HMK Transport Shirasgaon Kasa) - ₹22790"
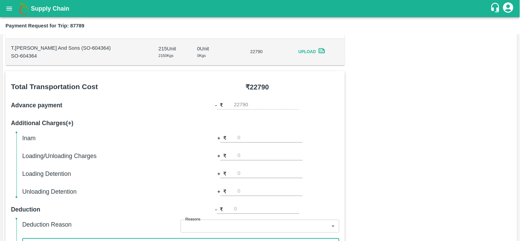
scroll to position [228, 0]
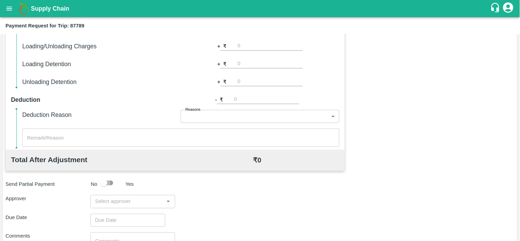
click at [111, 203] on input "input" at bounding box center [128, 201] width 70 height 9
type input "palw"
click at [120, 215] on div "Palwinder Singh" at bounding box center [132, 220] width 85 height 18
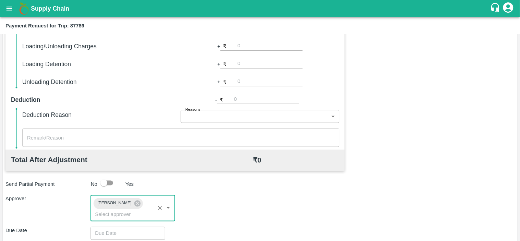
type input "DD/MM/YYYY hh:mm aa"
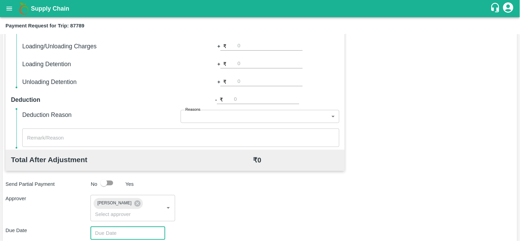
scroll to position [301, 0]
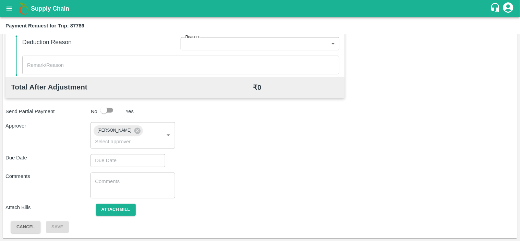
click at [125, 153] on div "Total Transportation Cost ₹ 22790 Advance payment - ₹ 22790 Additional Charges(…" at bounding box center [259, 61] width 509 height 345
type input "DD/MM/YYYY hh:mm aa"
click at [119, 163] on input "DD/MM/YYYY hh:mm aa" at bounding box center [125, 160] width 70 height 13
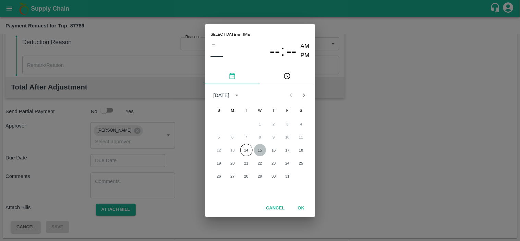
click at [259, 148] on button "15" at bounding box center [260, 150] width 12 height 12
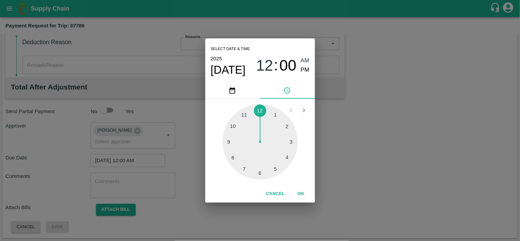
click at [283, 152] on div at bounding box center [259, 141] width 75 height 75
type input "15/10/2025 04:19 AM"
click at [283, 152] on div at bounding box center [259, 141] width 75 height 75
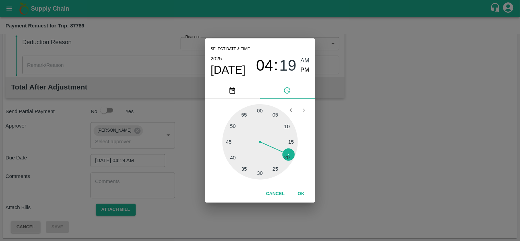
click at [283, 152] on div at bounding box center [259, 141] width 75 height 75
click at [302, 194] on button "OK" at bounding box center [301, 194] width 22 height 12
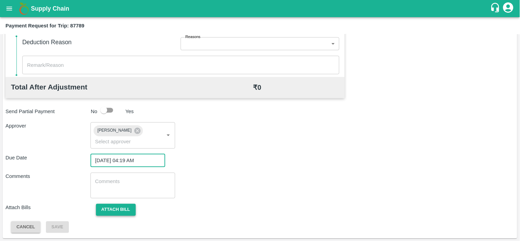
click at [111, 208] on button "Attach bill" at bounding box center [116, 210] width 40 height 12
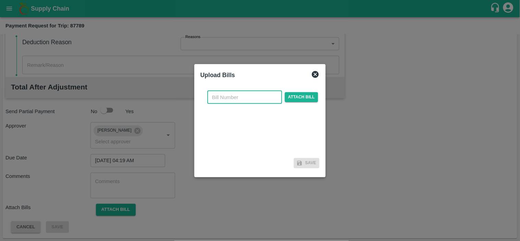
click at [230, 95] on input "text" at bounding box center [244, 97] width 75 height 13
type input "1309"
click at [304, 100] on span "Attach bill" at bounding box center [302, 97] width 34 height 10
click at [0, 0] on input "Attach bill" at bounding box center [0, 0] width 0 height 0
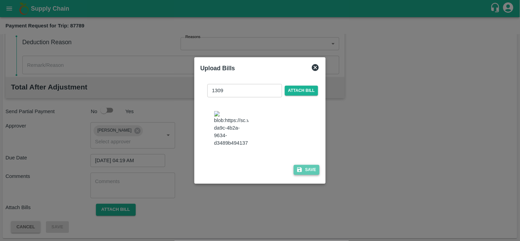
click at [313, 175] on button "Save" at bounding box center [307, 170] width 26 height 10
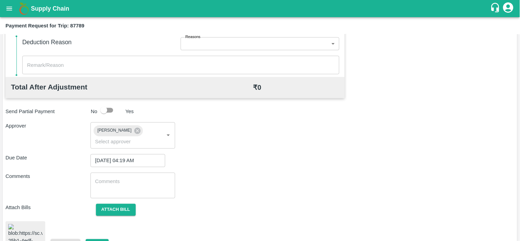
scroll to position [346, 0]
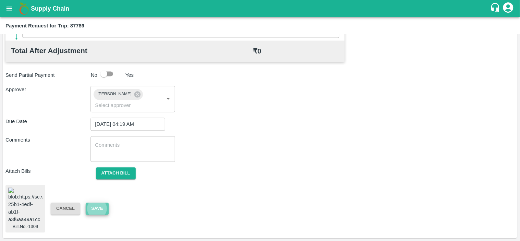
click at [92, 203] on button "Save" at bounding box center [97, 209] width 23 height 12
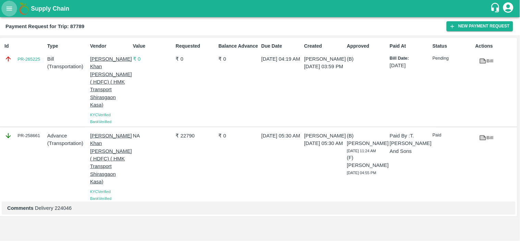
click at [5, 12] on icon "open drawer" at bounding box center [9, 9] width 8 height 8
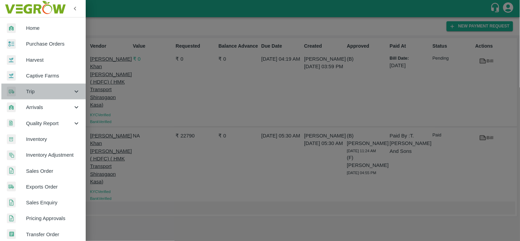
click at [46, 88] on span "Trip" at bounding box center [49, 92] width 47 height 8
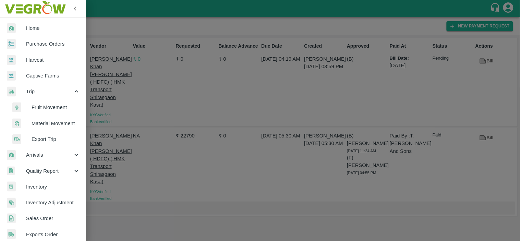
click at [45, 101] on li "Fruit Movement" at bounding box center [45, 107] width 80 height 16
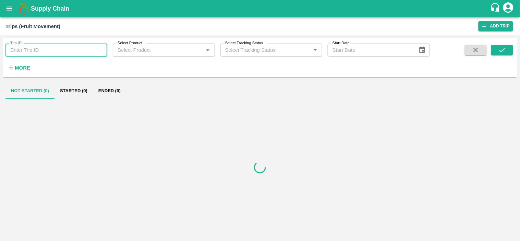
click at [55, 46] on input "Trip ID" at bounding box center [56, 50] width 102 height 13
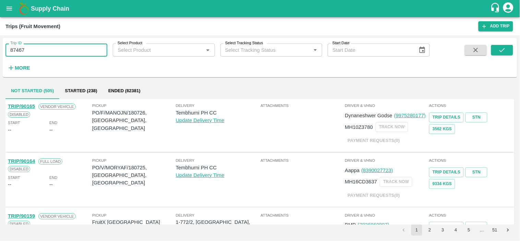
type input "87467"
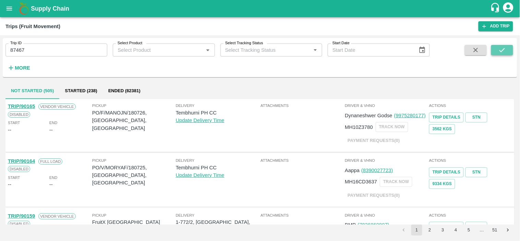
click at [509, 51] on button "submit" at bounding box center [502, 50] width 22 height 10
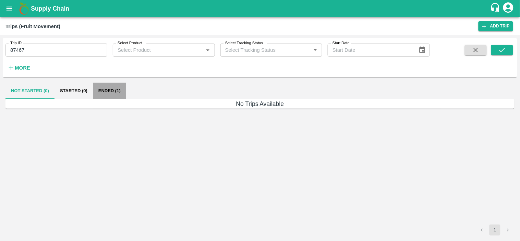
click at [120, 91] on button "Ended (1)" at bounding box center [109, 91] width 33 height 16
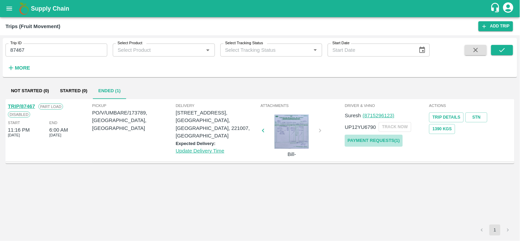
click at [384, 141] on link "Payment Requests( 1 )" at bounding box center [374, 141] width 58 height 12
